Goal: Find specific page/section: Find specific page/section

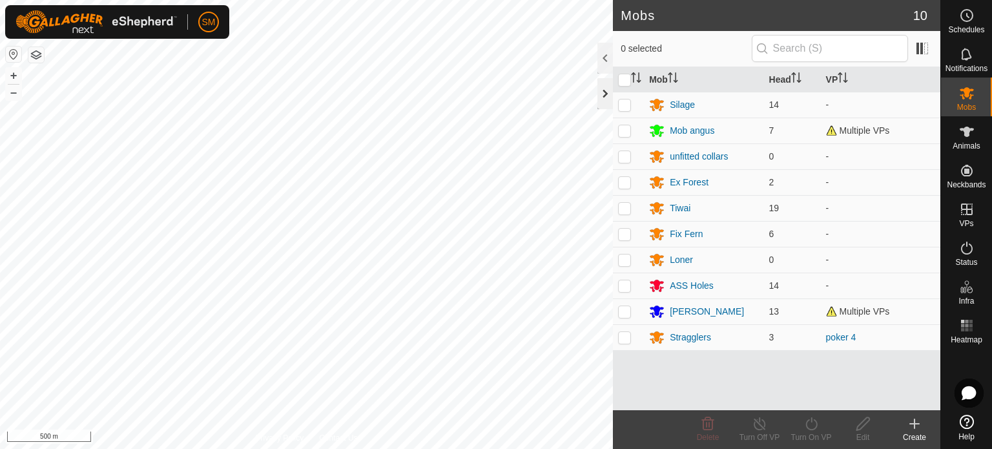
click at [600, 99] on div at bounding box center [606, 93] width 16 height 31
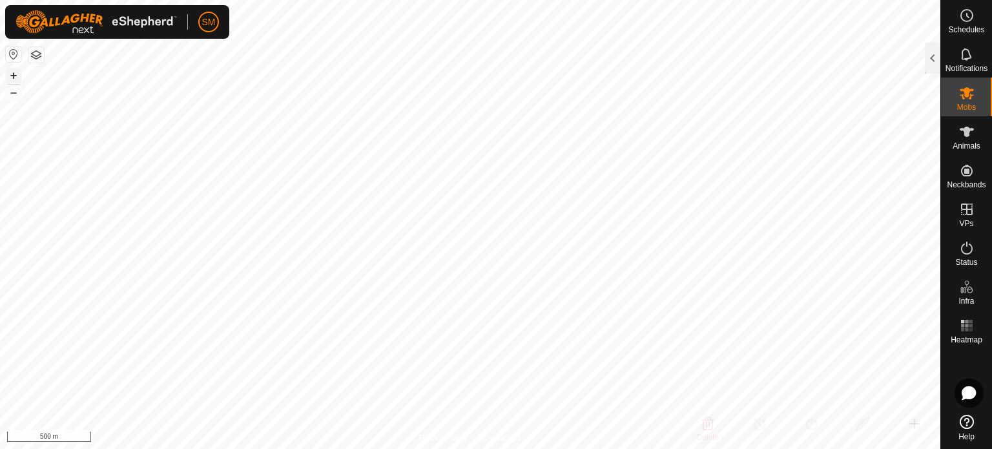
click at [16, 76] on button "+" at bounding box center [14, 76] width 16 height 16
click at [930, 52] on div at bounding box center [933, 58] width 16 height 31
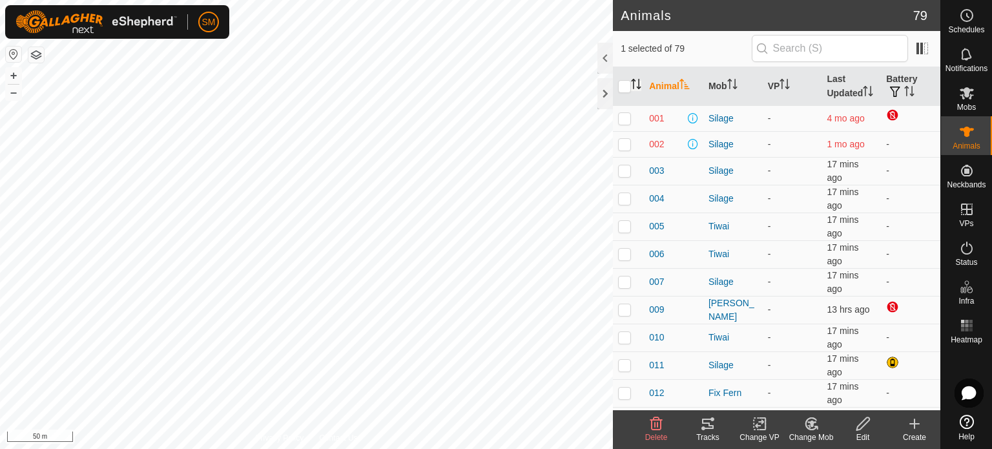
click at [633, 87] on icon "Activate to sort" at bounding box center [633, 84] width 1 height 10
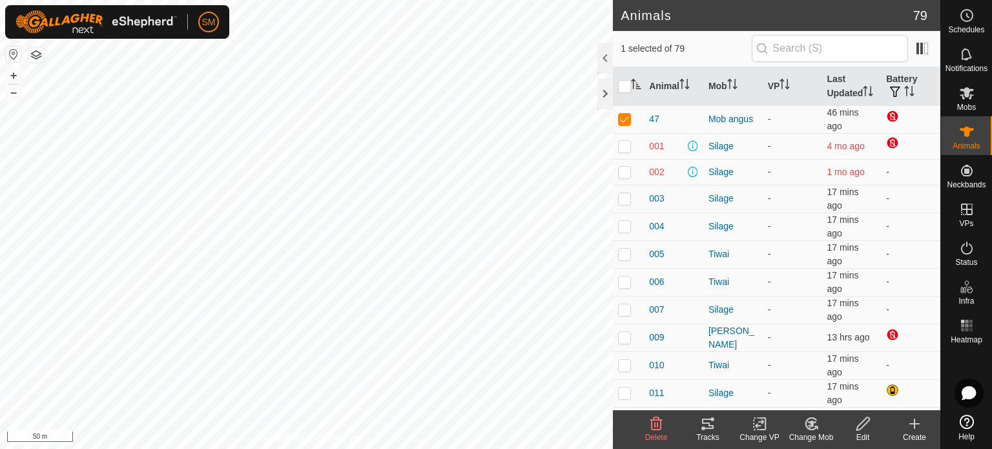
click at [709, 420] on icon at bounding box center [708, 424] width 12 height 10
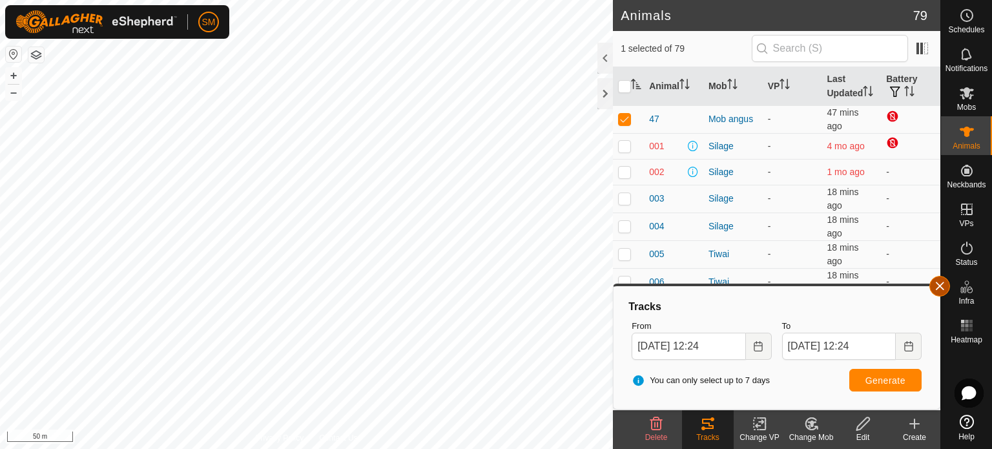
click at [943, 284] on button "button" at bounding box center [940, 286] width 21 height 21
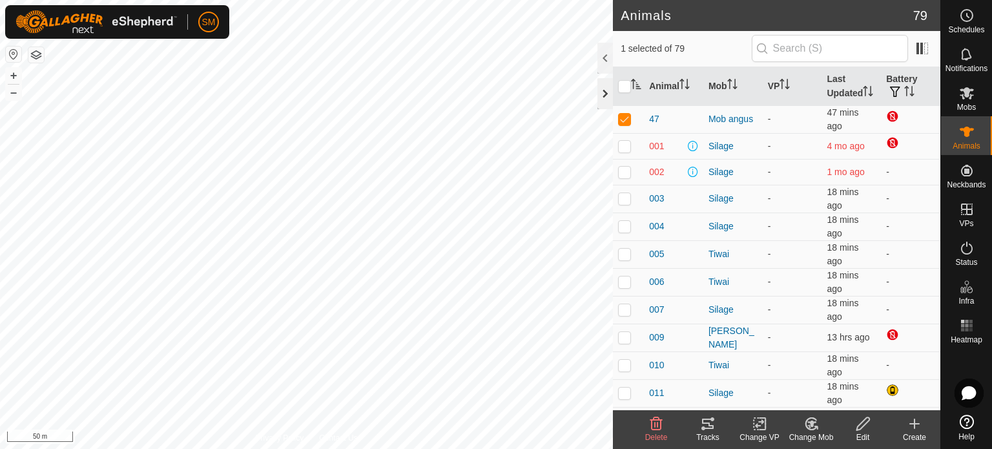
click at [601, 94] on div at bounding box center [606, 93] width 16 height 31
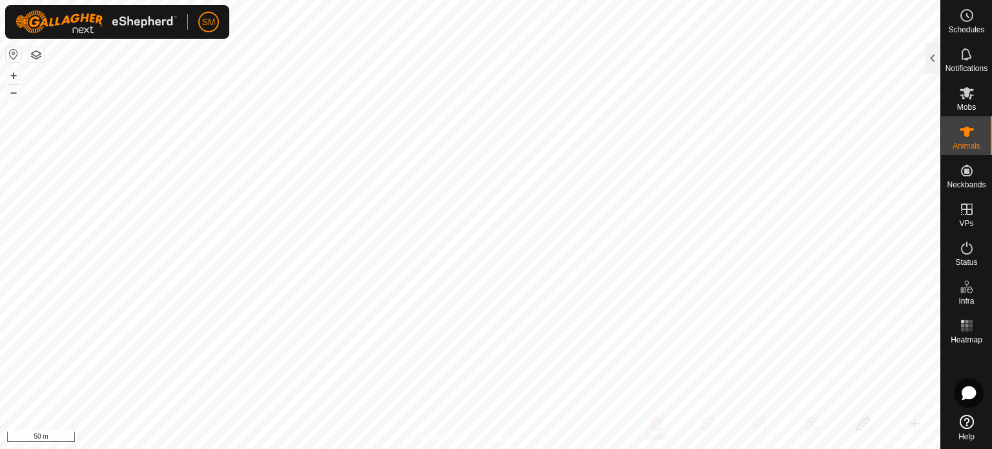
checkbox input "true"
click at [18, 100] on div "+ –" at bounding box center [13, 84] width 17 height 34
click at [12, 90] on button "–" at bounding box center [14, 93] width 16 height 16
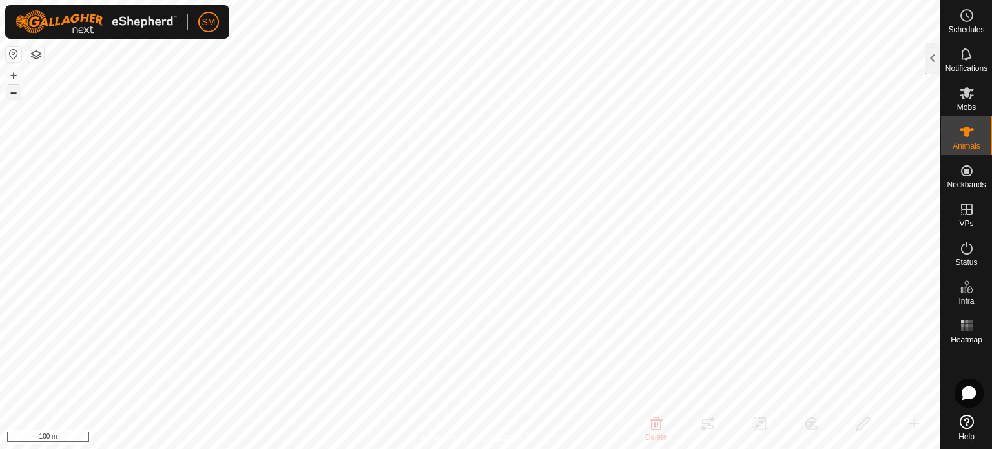
click at [12, 90] on button "–" at bounding box center [14, 93] width 16 height 16
